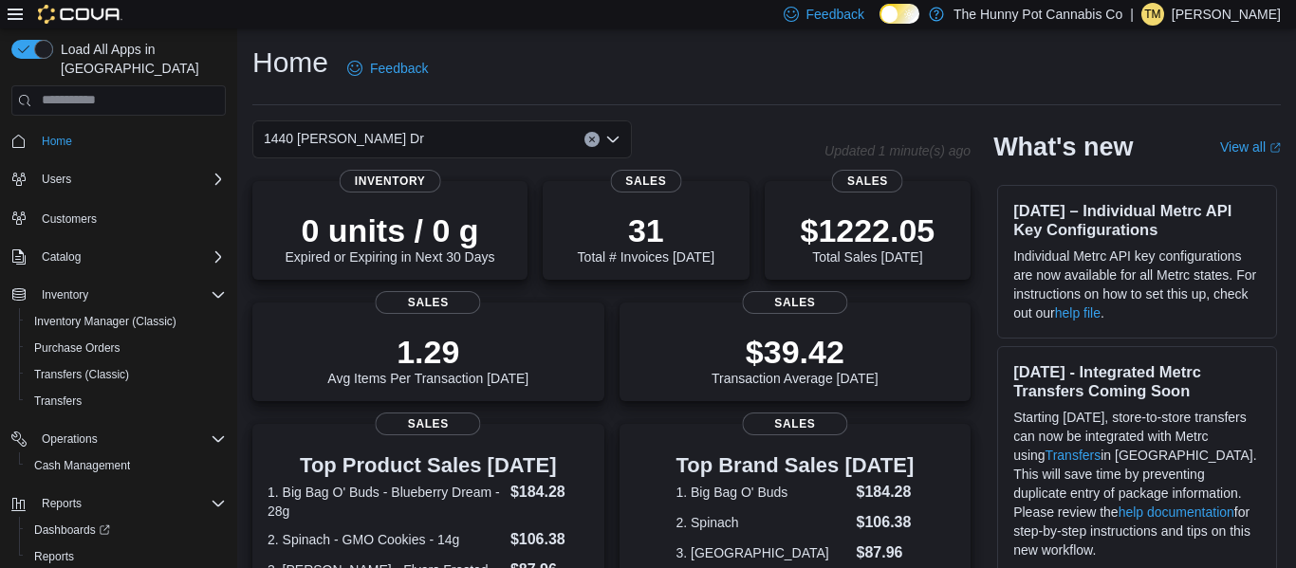
scroll to position [600, 0]
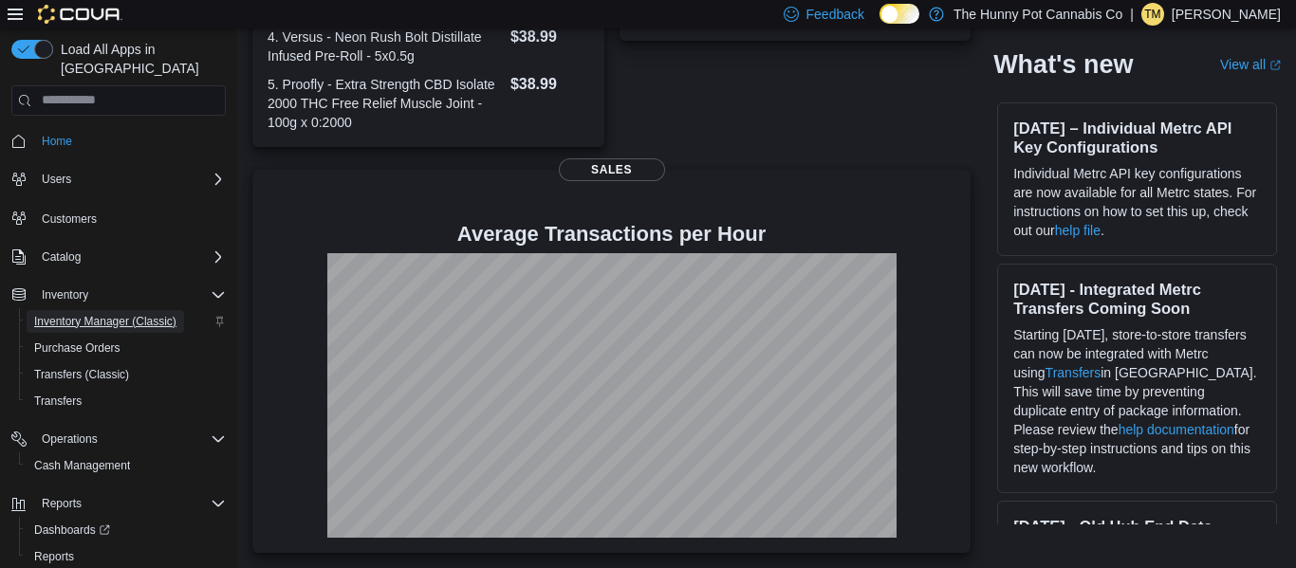
click at [107, 314] on span "Inventory Manager (Classic)" at bounding box center [105, 321] width 142 height 15
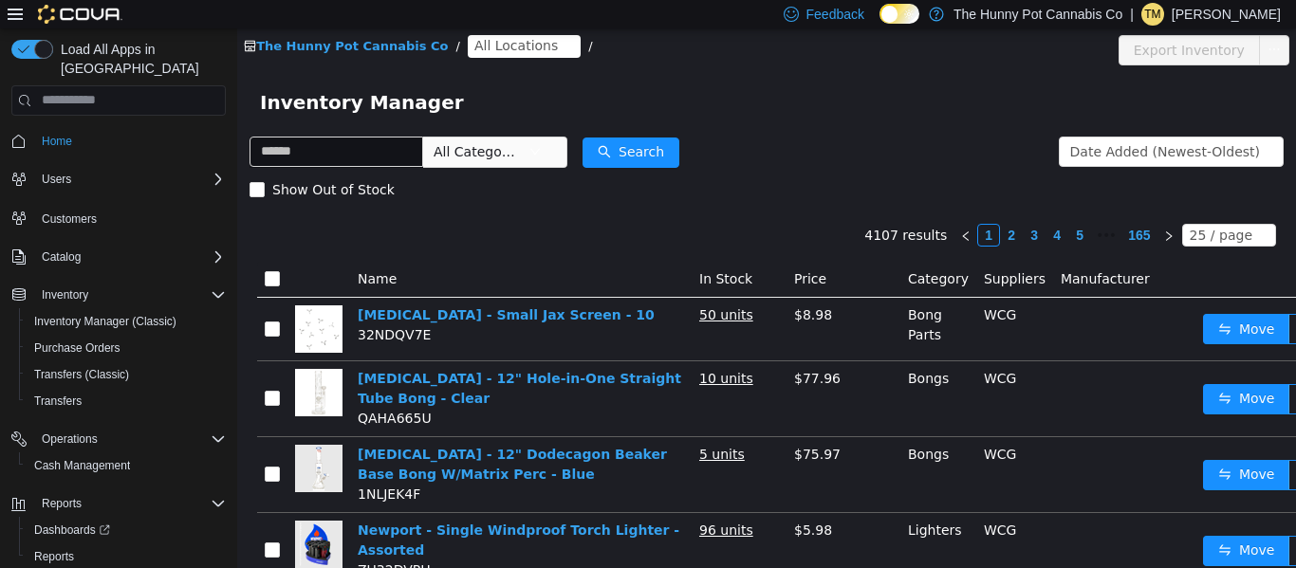
click at [483, 42] on span "All Locations" at bounding box center [515, 44] width 83 height 21
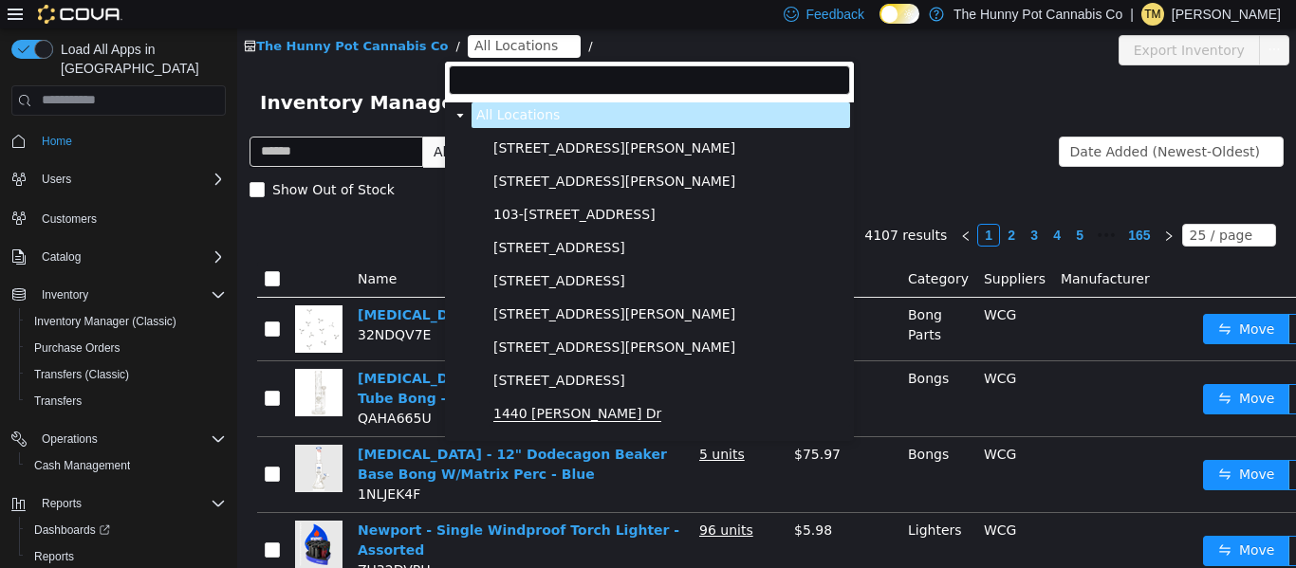
click at [528, 407] on span "1440 [PERSON_NAME] Dr" at bounding box center [577, 413] width 168 height 16
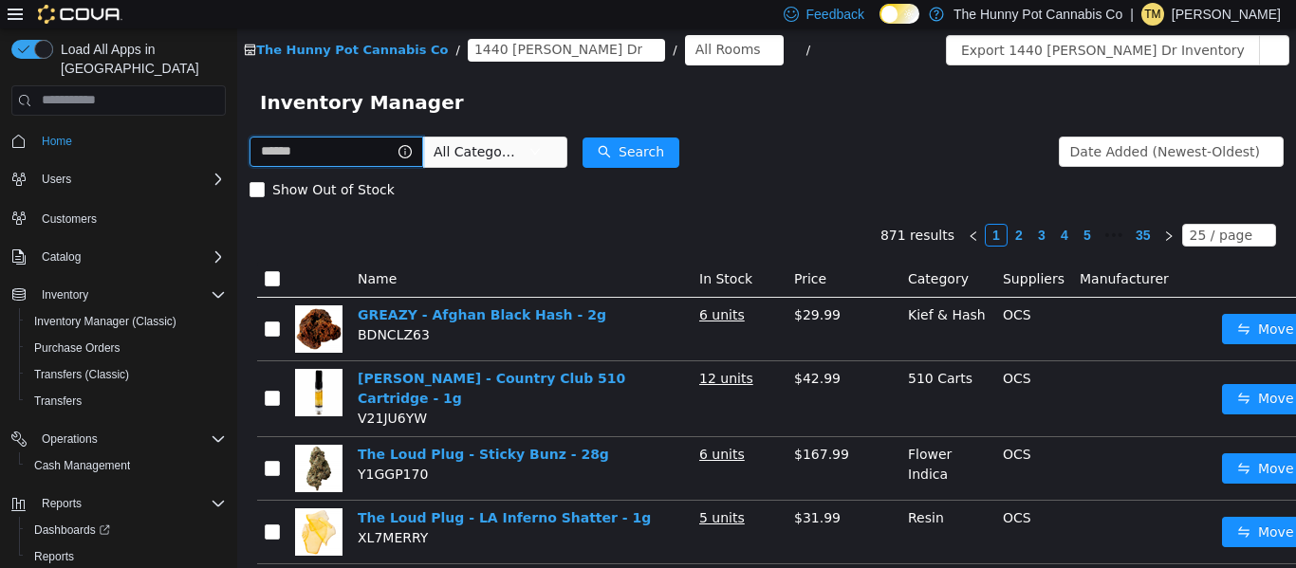
click at [323, 158] on input "text" at bounding box center [337, 151] width 174 height 30
type input "********"
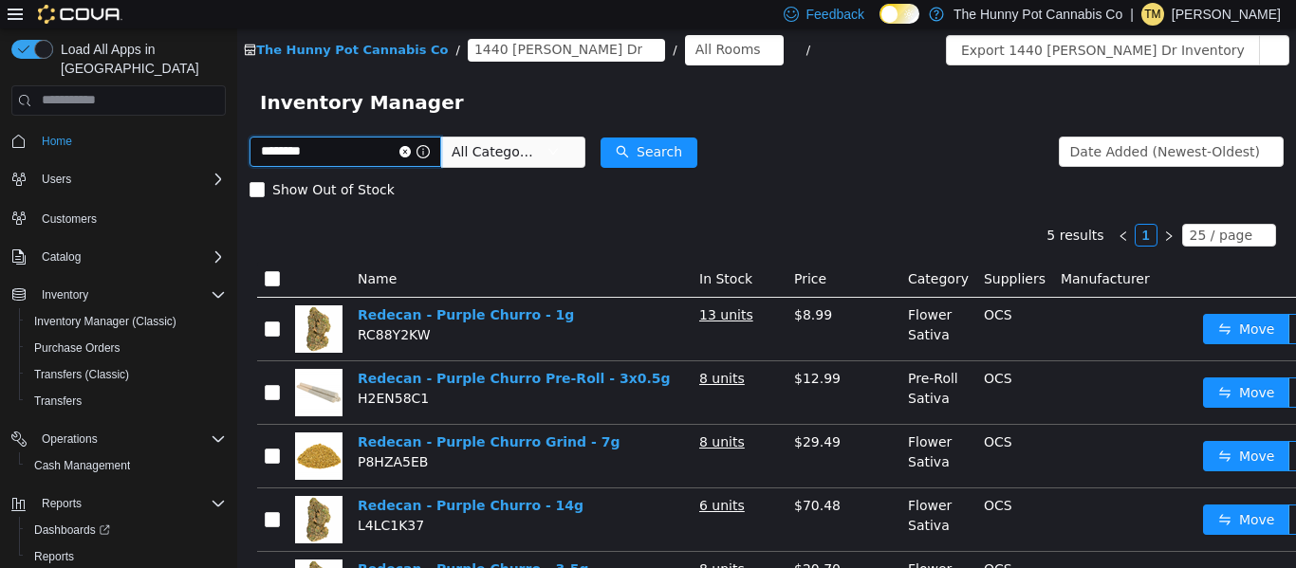
scroll to position [101, 0]
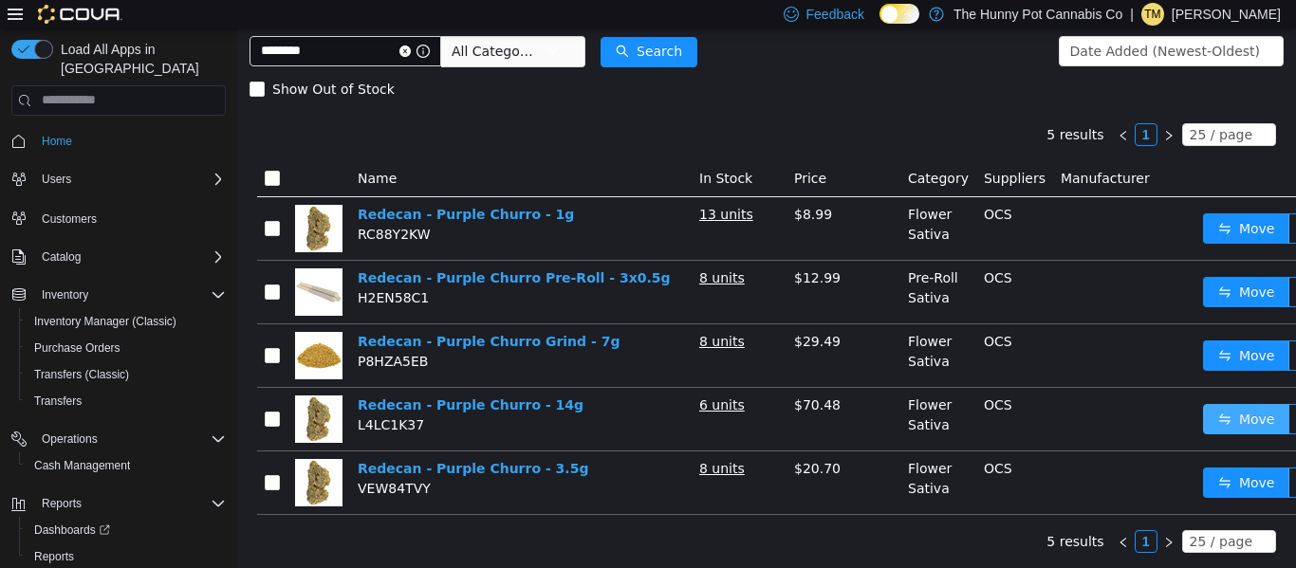
click at [1232, 426] on button "Move" at bounding box center [1246, 418] width 87 height 30
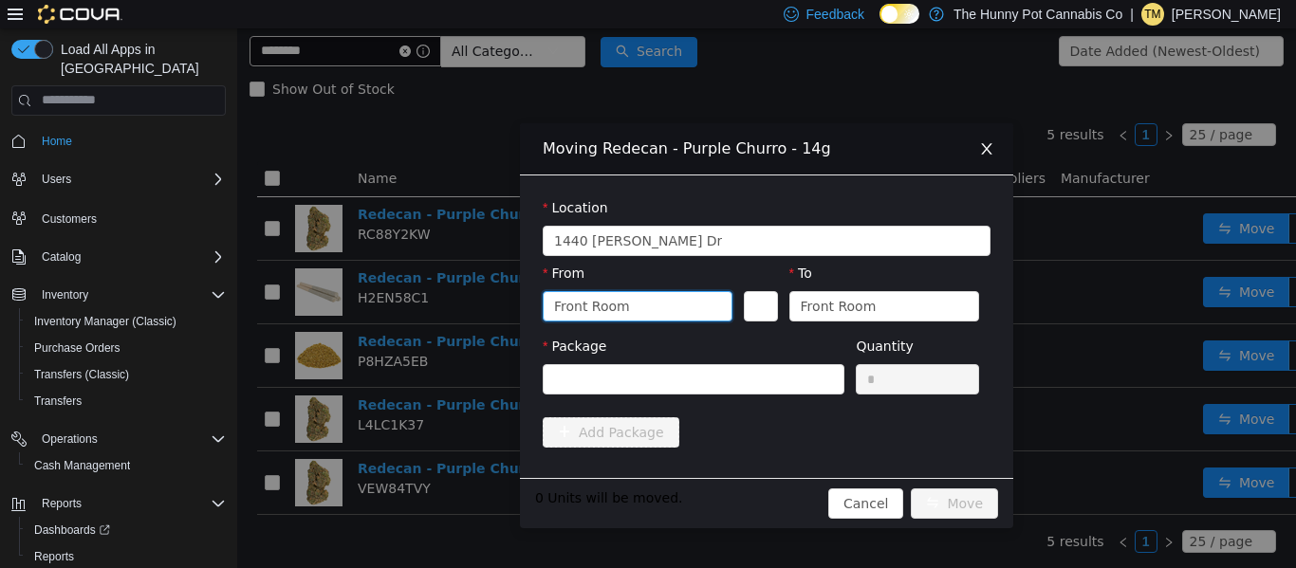
click at [640, 292] on div "Front Room" at bounding box center [631, 305] width 155 height 28
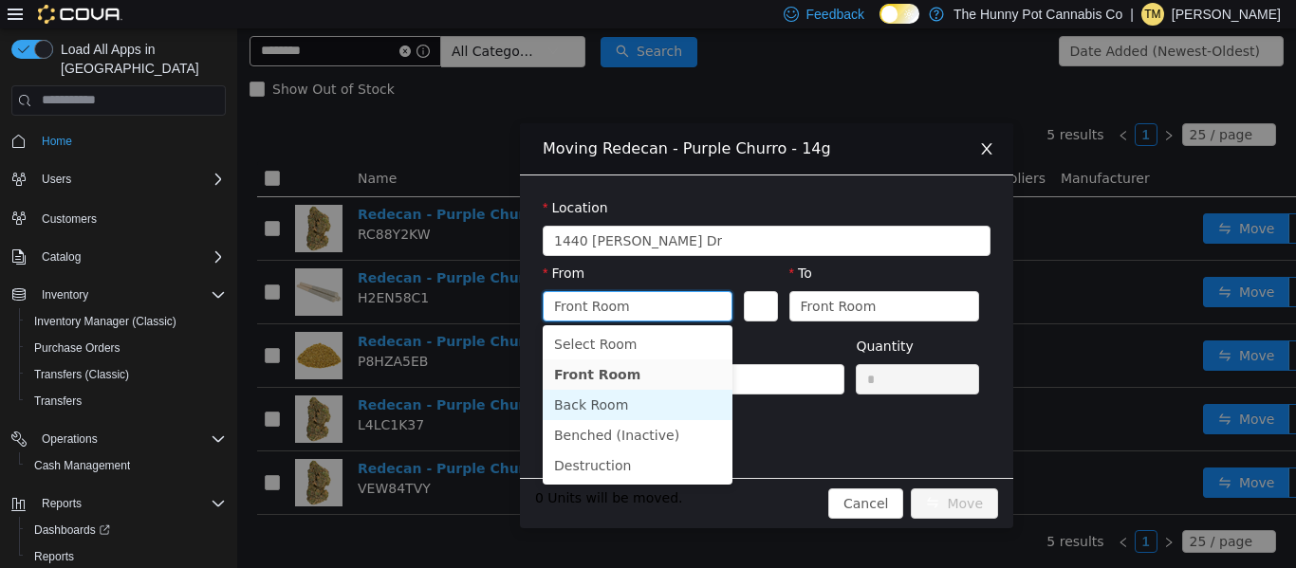
click at [613, 402] on li "Back Room" at bounding box center [638, 404] width 190 height 30
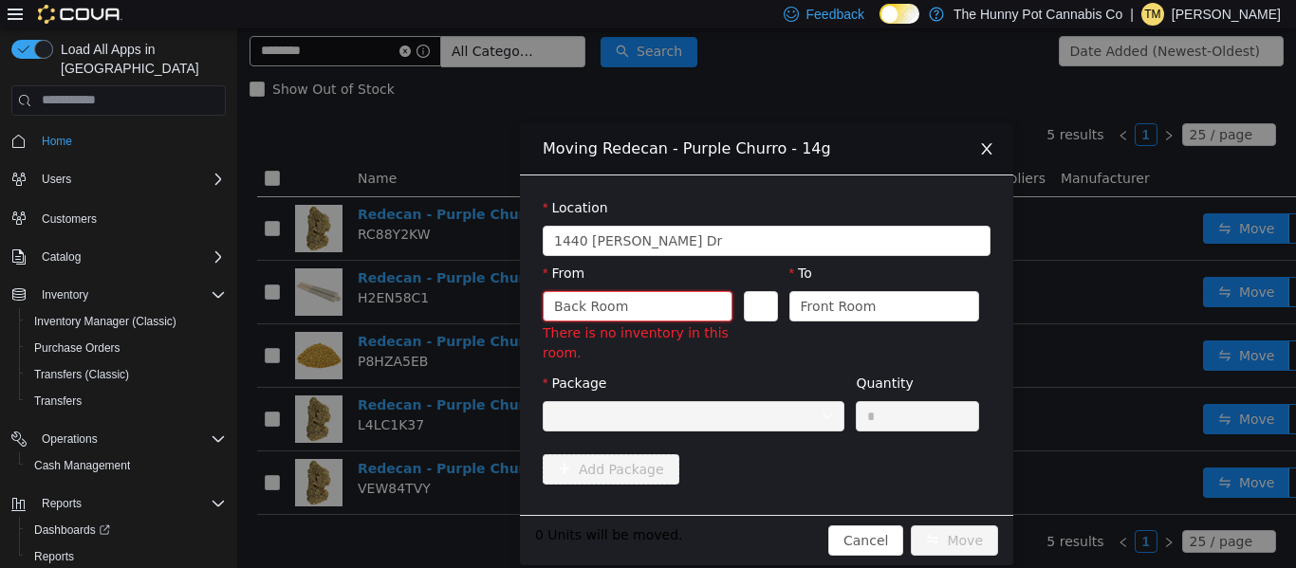
click at [983, 145] on icon "icon: close" at bounding box center [986, 147] width 15 height 15
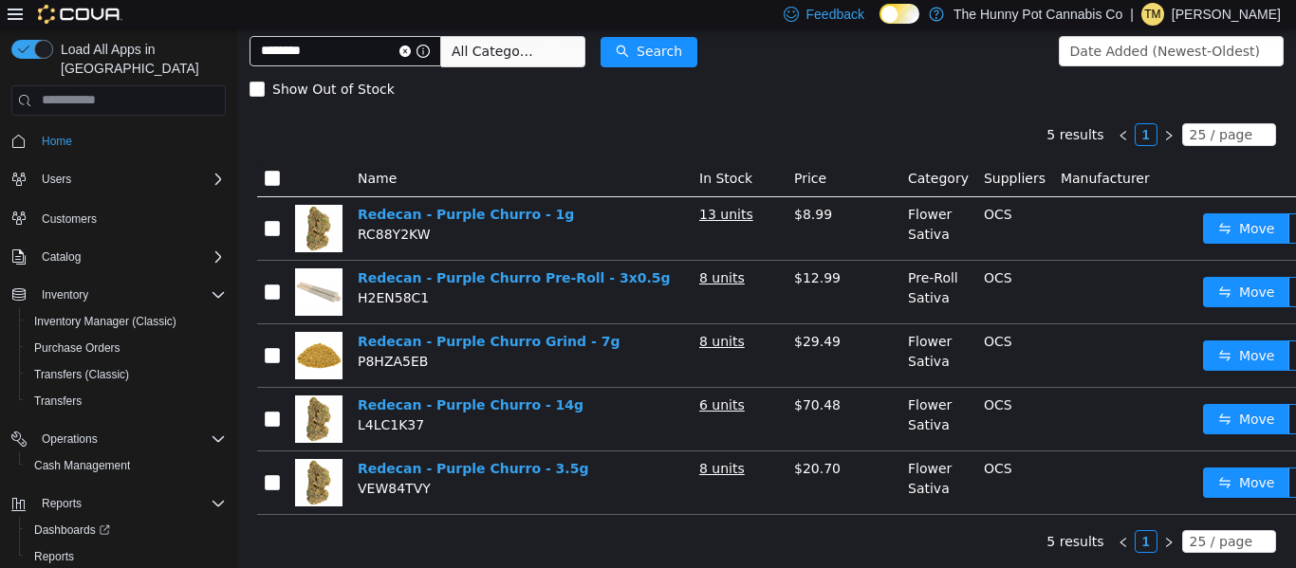
scroll to position [0, 0]
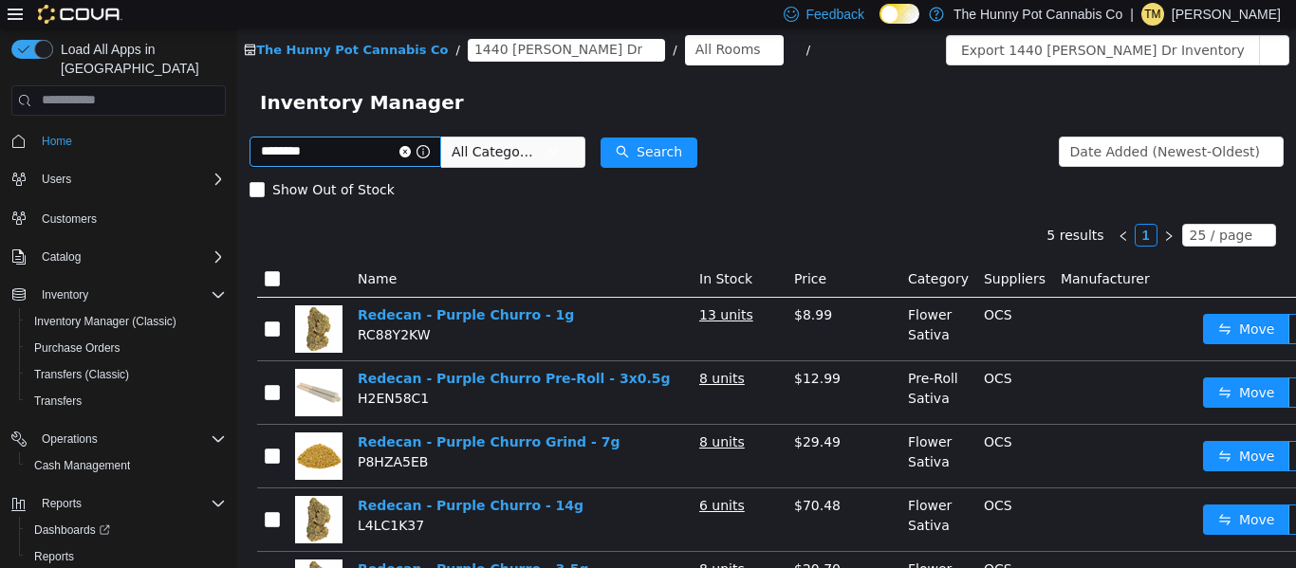
click at [411, 153] on icon "icon: close-circle" at bounding box center [404, 150] width 11 height 11
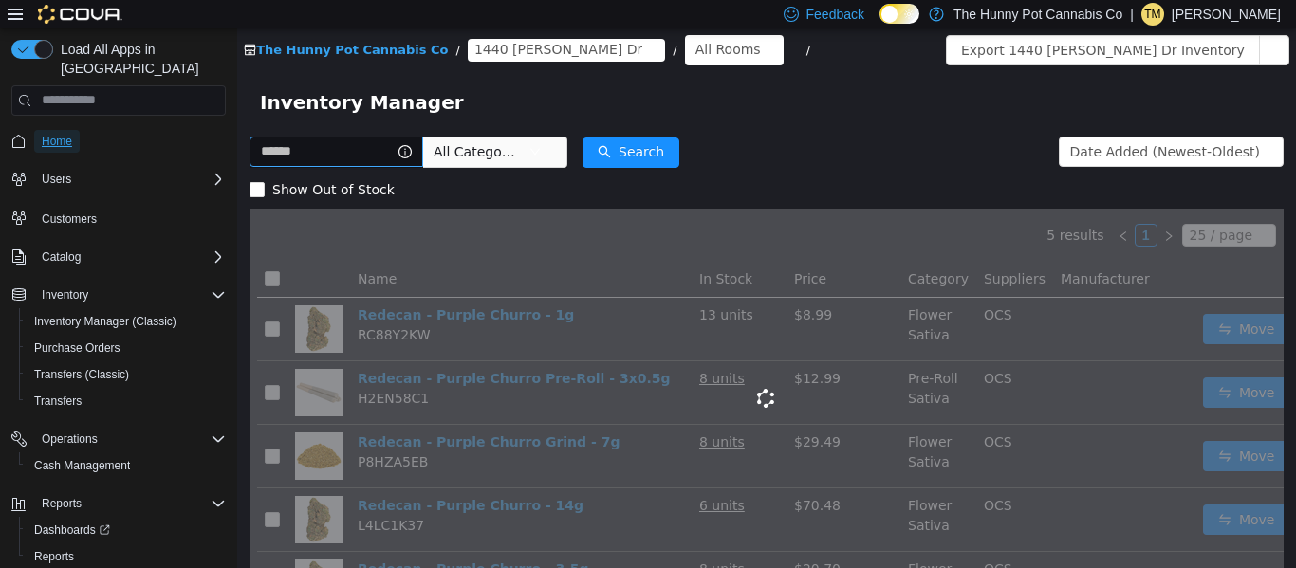
click at [42, 134] on span "Home" at bounding box center [57, 141] width 30 height 15
